Goal: Information Seeking & Learning: Learn about a topic

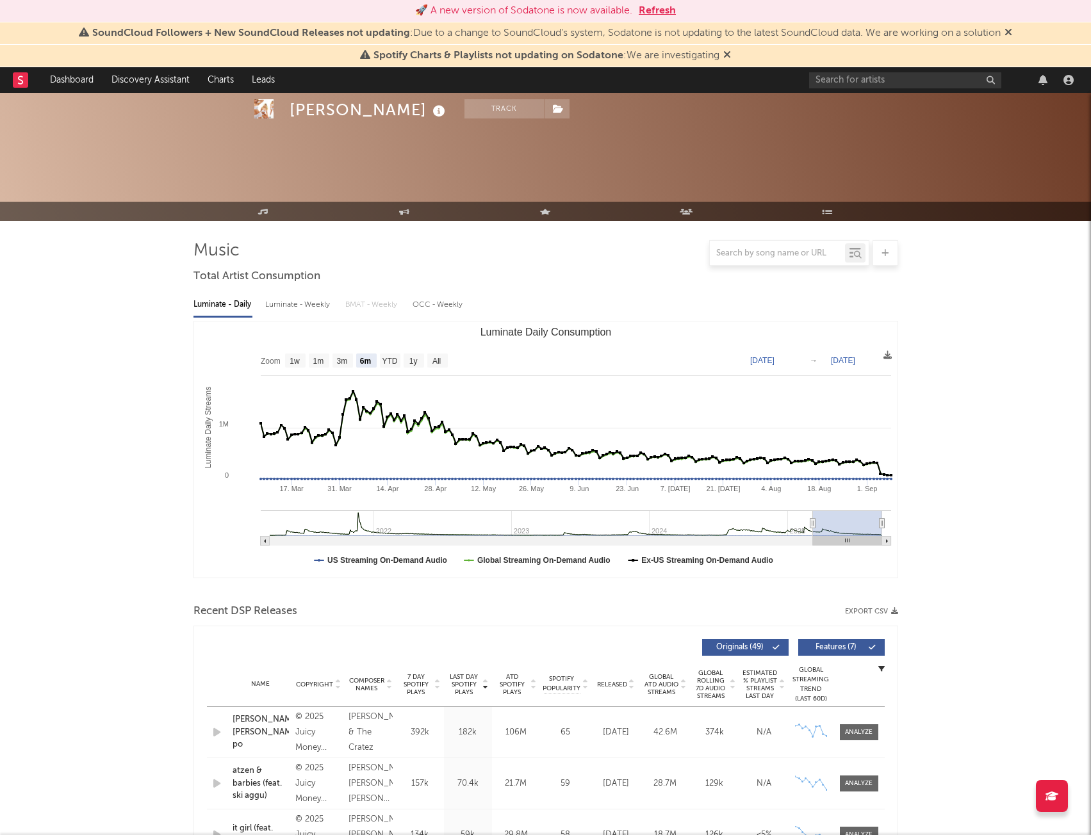
select select "6m"
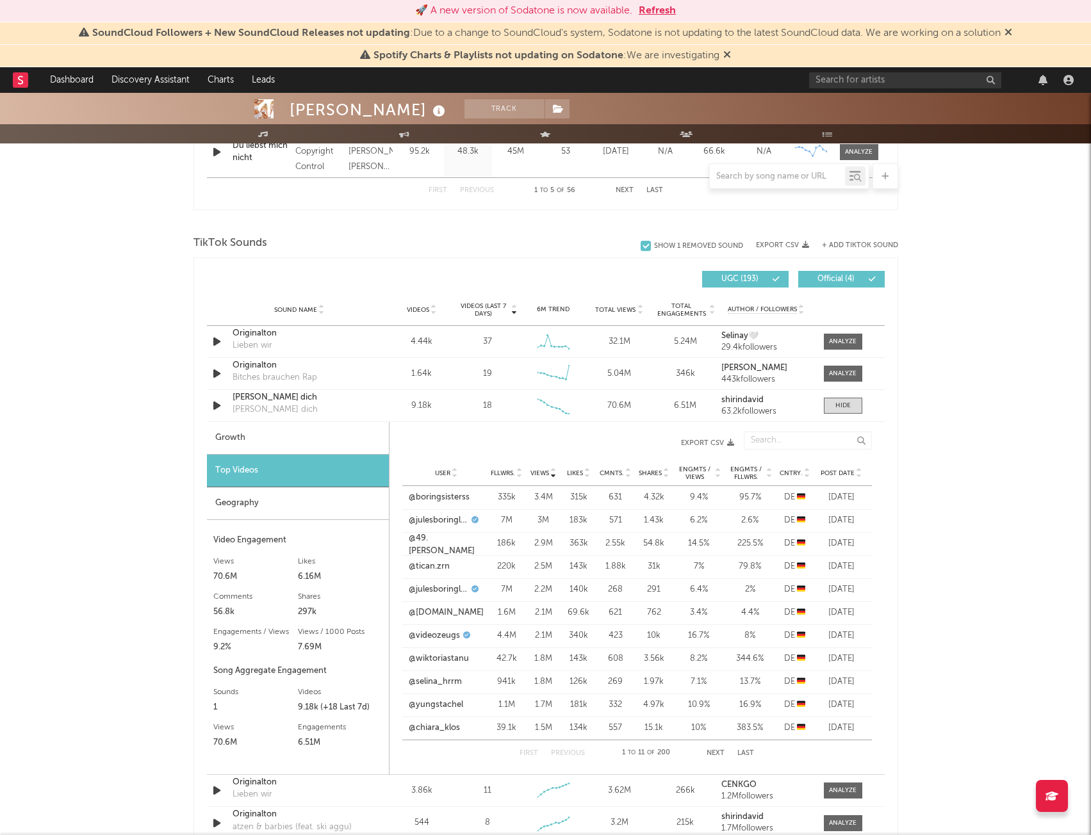
scroll to position [785, 0]
drag, startPoint x: 839, startPoint y: 402, endPoint x: 691, endPoint y: 445, distance: 154.2
click at [839, 402] on div at bounding box center [842, 407] width 15 height 10
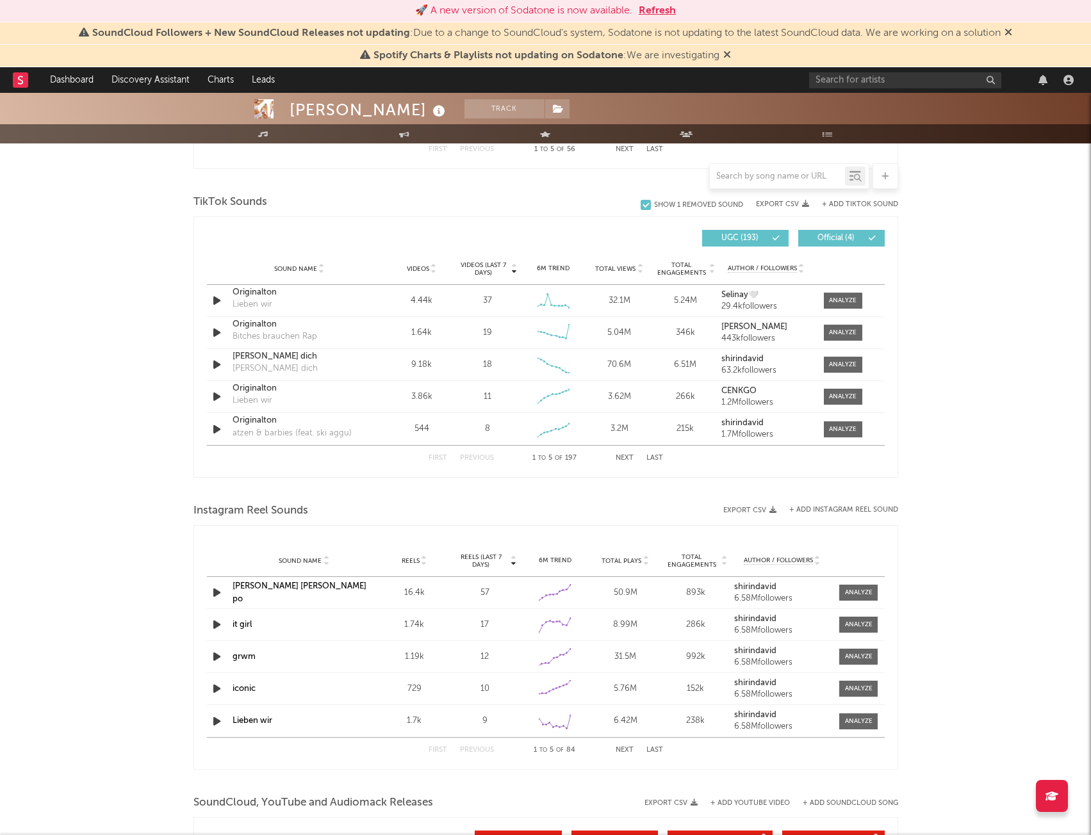
scroll to position [849, 0]
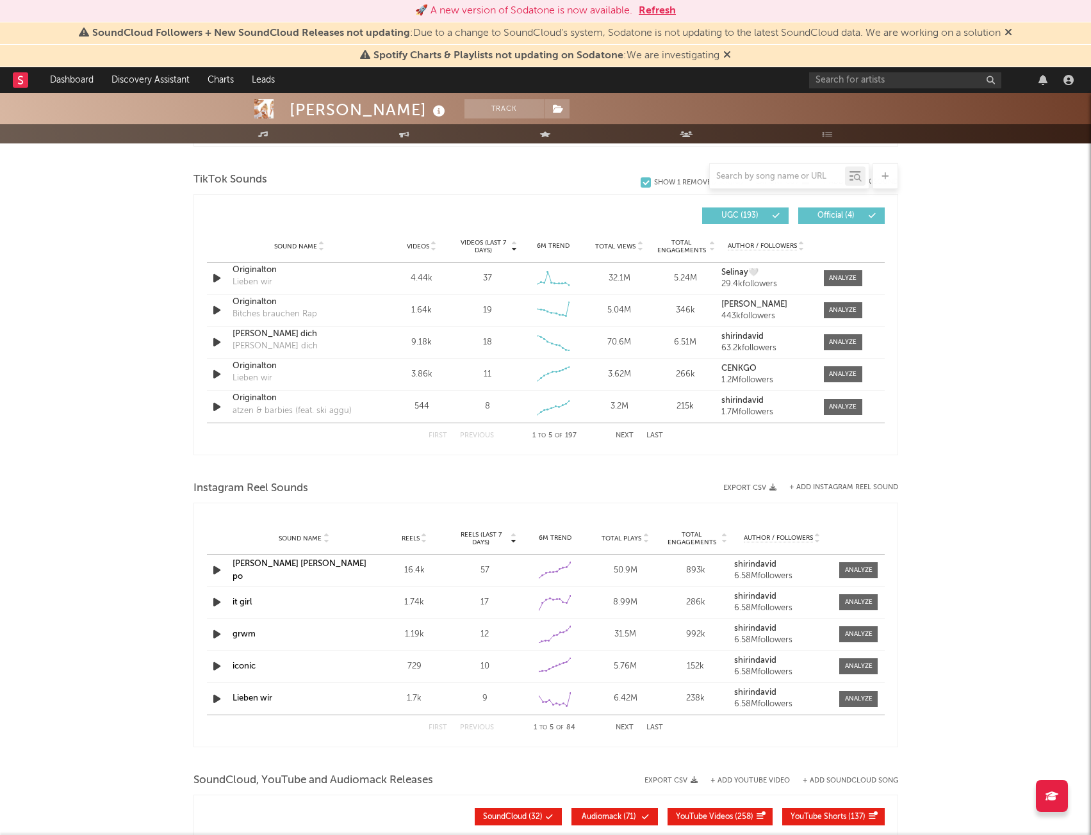
drag, startPoint x: 272, startPoint y: 533, endPoint x: 508, endPoint y: 539, distance: 235.8
click at [499, 537] on div "Sound Name Reels Reels (last 7 days) 6M Trend Total Plays Total Engagements Aut…" at bounding box center [546, 539] width 678 height 32
drag, startPoint x: 812, startPoint y: 539, endPoint x: 565, endPoint y: 550, distance: 247.5
click at [583, 548] on div "Sound Name Reels Reels (last 7 days) 6M Trend Total Plays Total Engagements Aut…" at bounding box center [546, 539] width 678 height 32
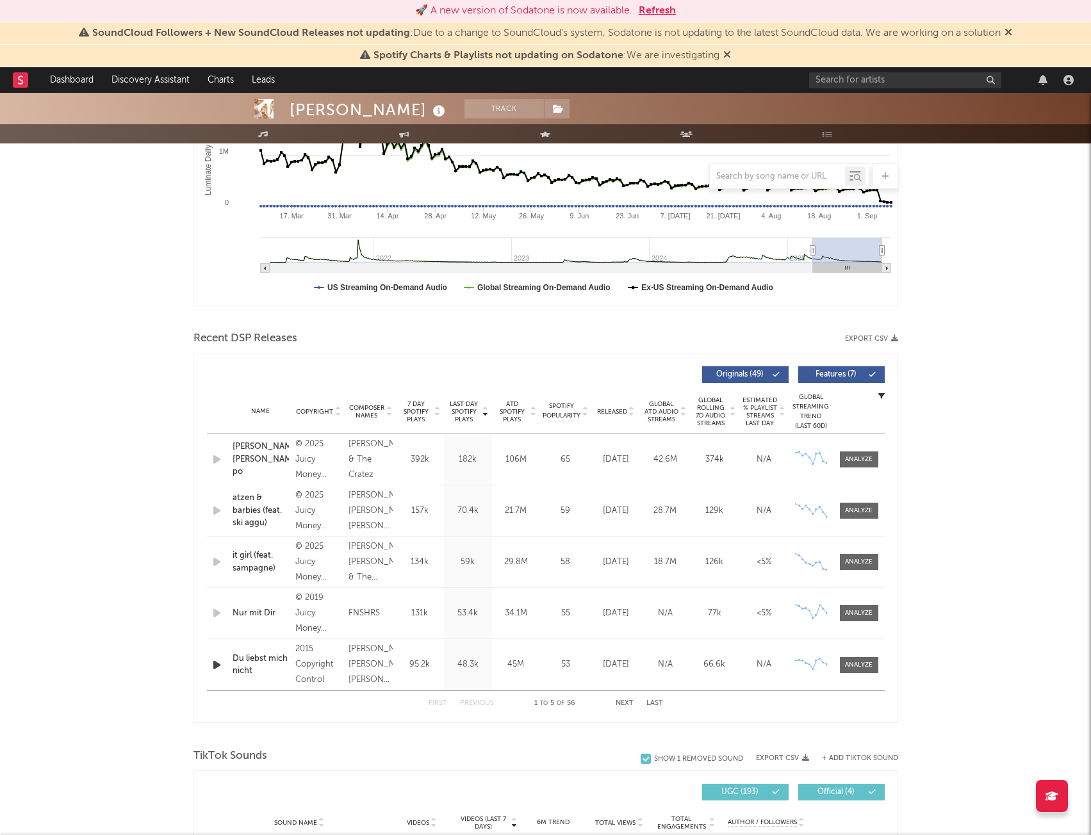
scroll to position [657, 0]
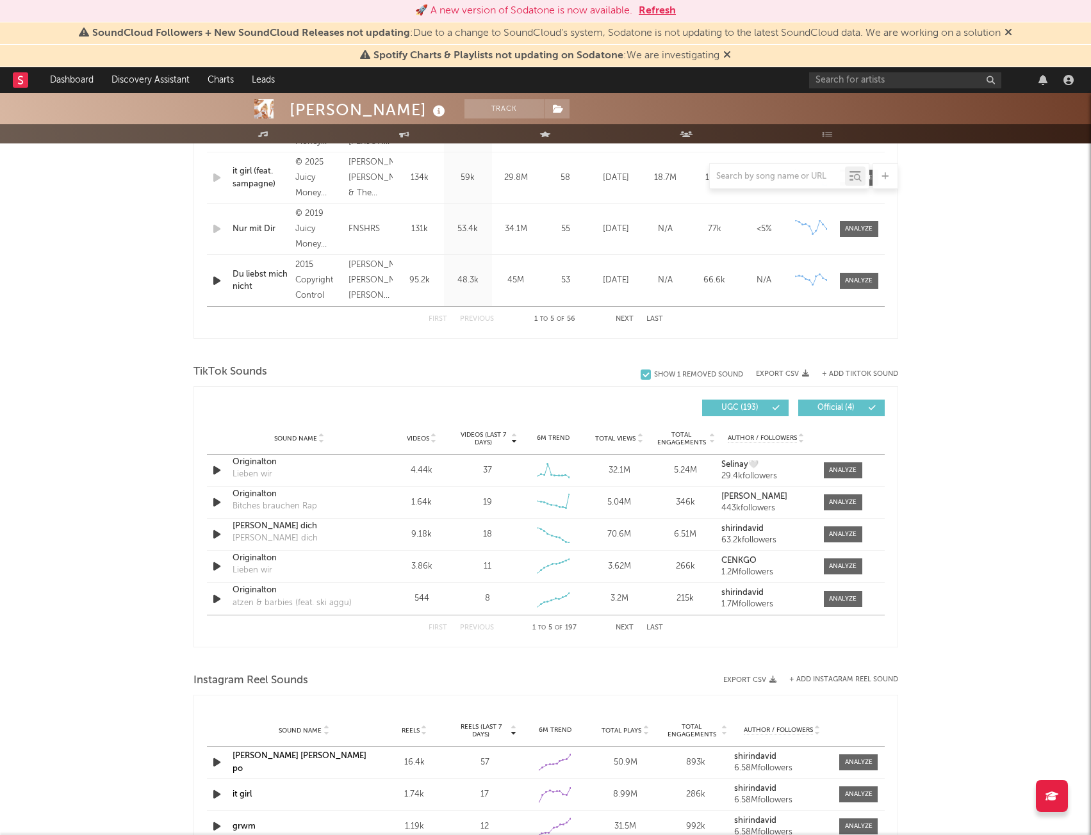
drag, startPoint x: 275, startPoint y: 439, endPoint x: 568, endPoint y: 434, distance: 293.4
click at [471, 434] on div "Sound Name Videos Videos (last 7 days) Weekly Growth % 6M Trend Total Views Tot…" at bounding box center [546, 439] width 678 height 32
drag, startPoint x: 776, startPoint y: 610, endPoint x: 241, endPoint y: 432, distance: 564.0
click at [240, 432] on div "Videos (last 7 days) Sound Name Videos Videos (last 7 days) Total Views Total E…" at bounding box center [546, 516] width 678 height 247
click at [476, 461] on div "Sound Name Originalton Lieben wir Videos 4.44k Videos (last 7 days) 37 Weekly G…" at bounding box center [546, 470] width 678 height 31
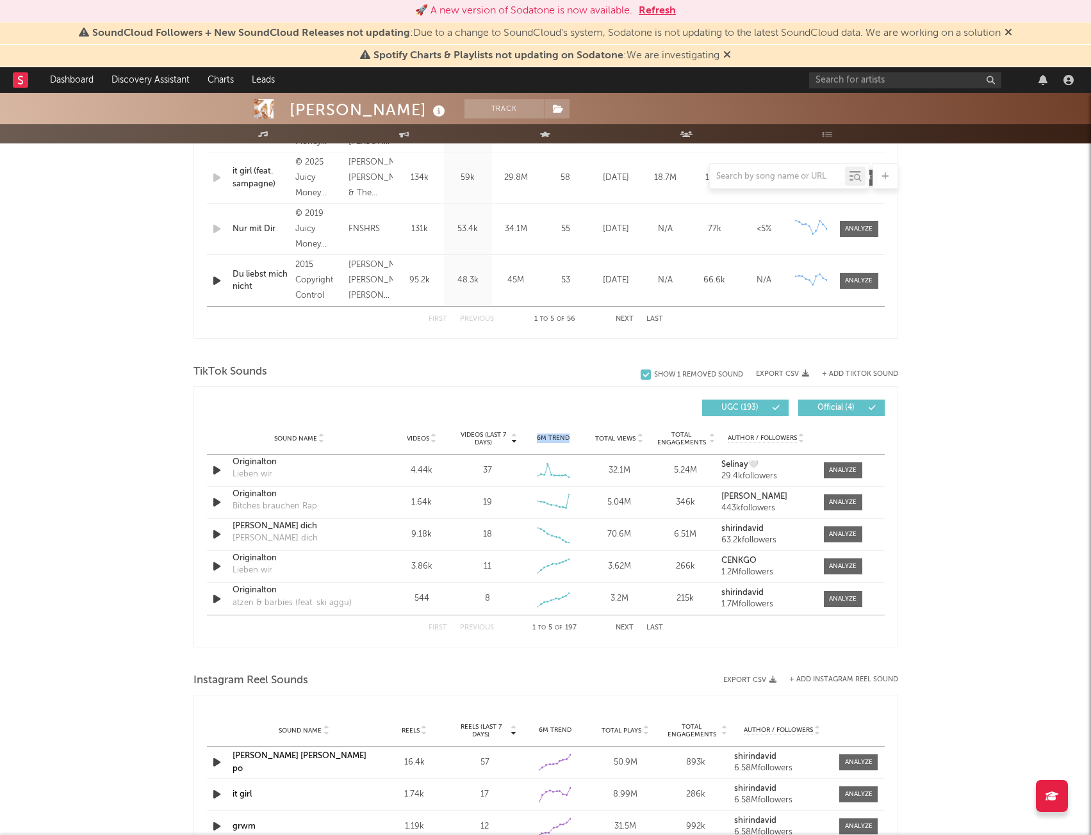
drag, startPoint x: 549, startPoint y: 437, endPoint x: 373, endPoint y: 449, distance: 175.9
click at [395, 439] on div "Sound Name Videos Videos (last 7 days) Weekly Growth % 6M Trend Total Views Tot…" at bounding box center [546, 439] width 678 height 32
click at [371, 449] on div "Sound Name Videos Videos (last 7 days) Weekly Growth % 6M Trend Total Views Tot…" at bounding box center [546, 439] width 678 height 32
drag, startPoint x: 273, startPoint y: 436, endPoint x: 377, endPoint y: 447, distance: 104.4
click at [350, 445] on div "Sound Name Videos Videos (last 7 days) Weekly Growth % 6M Trend Total Views Tot…" at bounding box center [546, 439] width 678 height 32
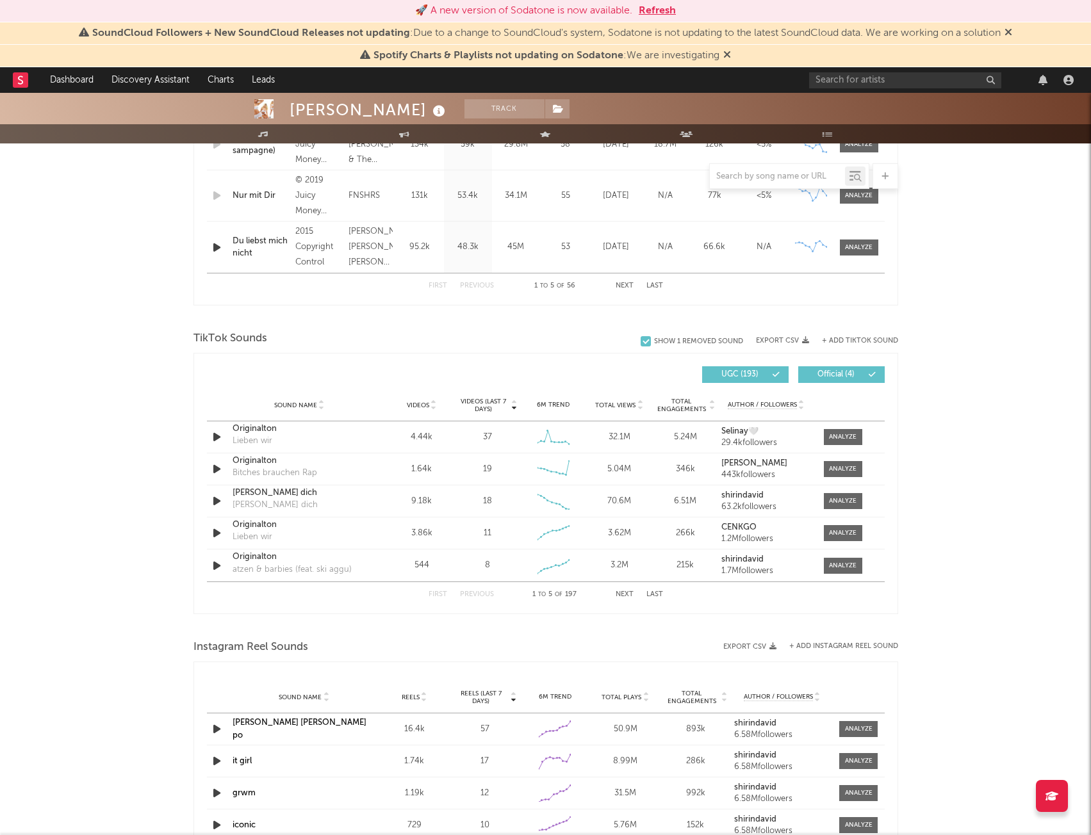
scroll to position [721, 0]
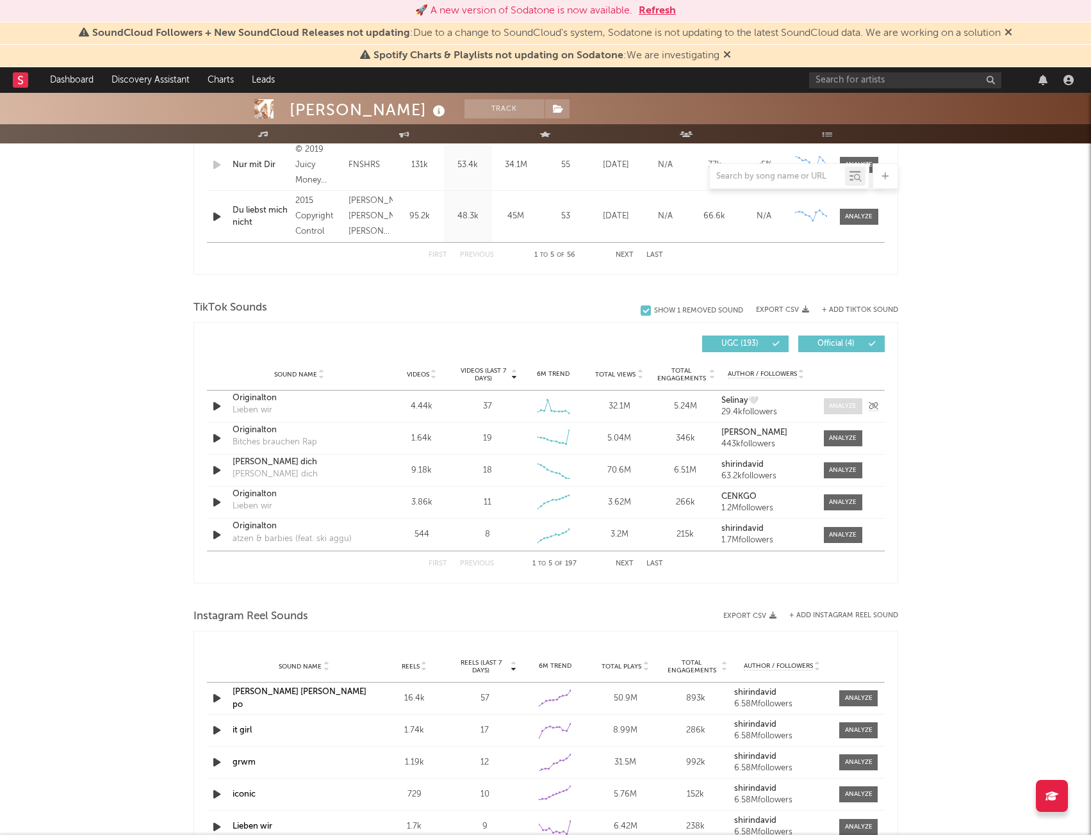
click at [824, 411] on span at bounding box center [843, 406] width 38 height 16
select select "6m"
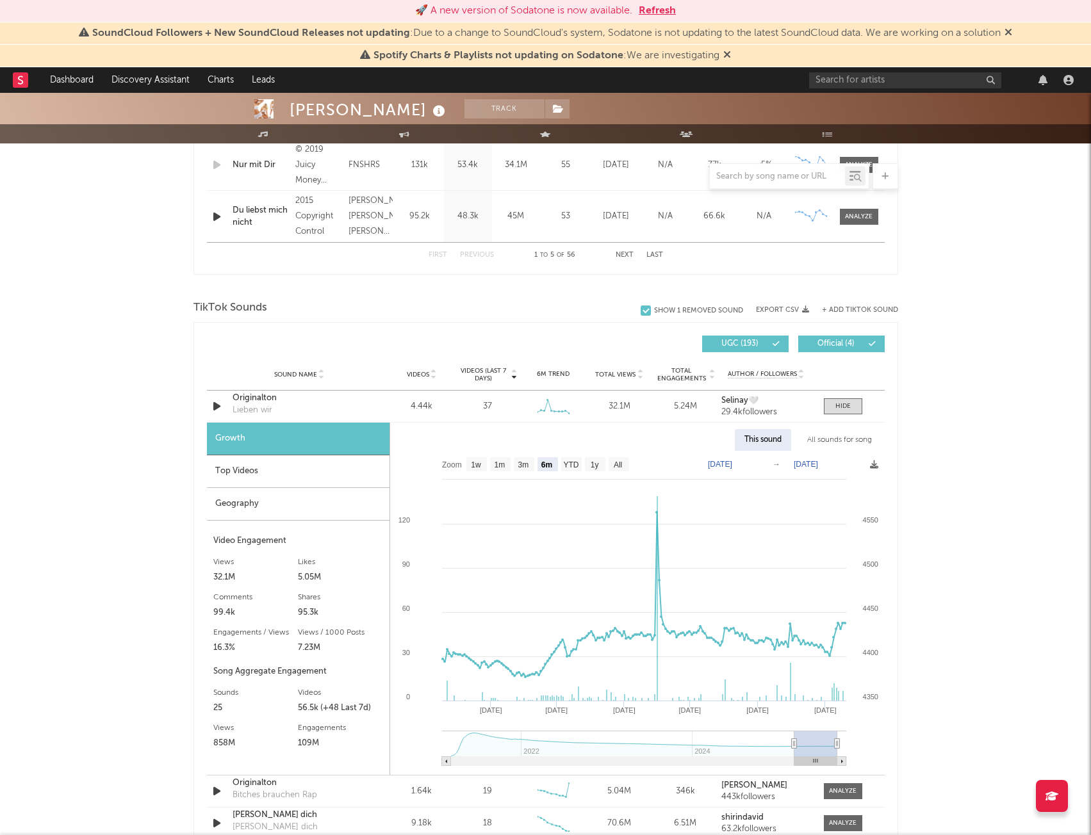
click at [236, 472] on div "Top Videos" at bounding box center [298, 471] width 183 height 33
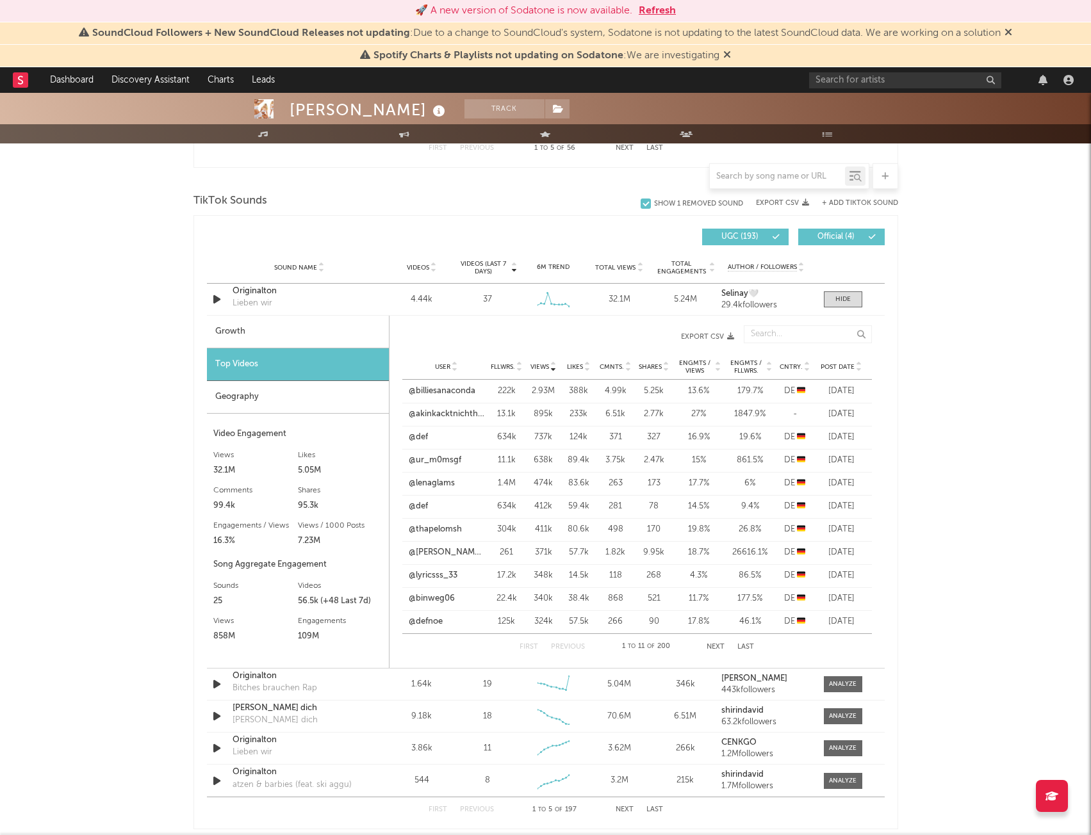
scroll to position [849, 0]
